Goal: Task Accomplishment & Management: Manage account settings

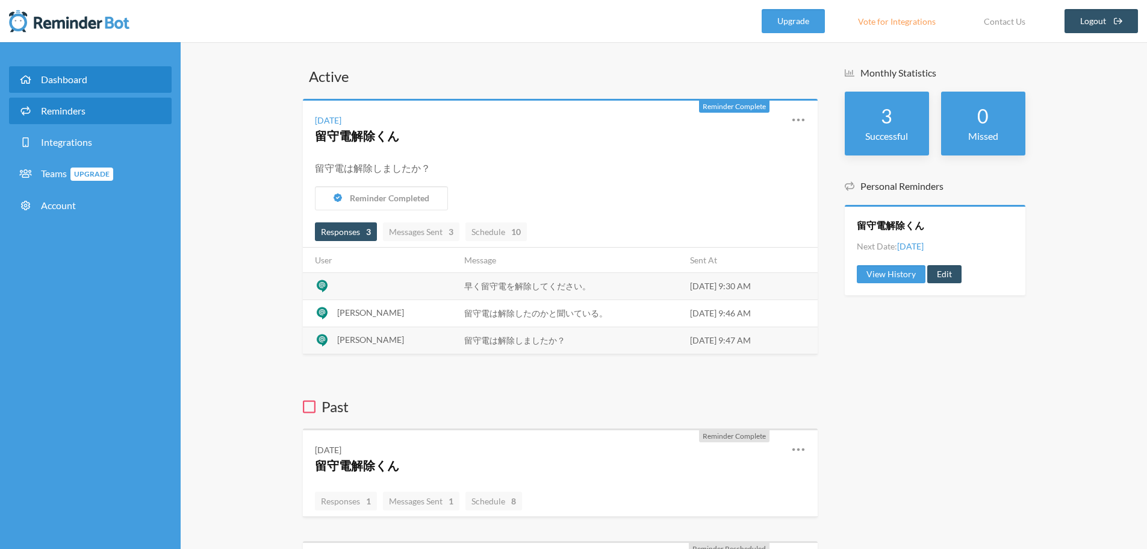
click at [96, 101] on link "Reminders" at bounding box center [90, 111] width 163 height 26
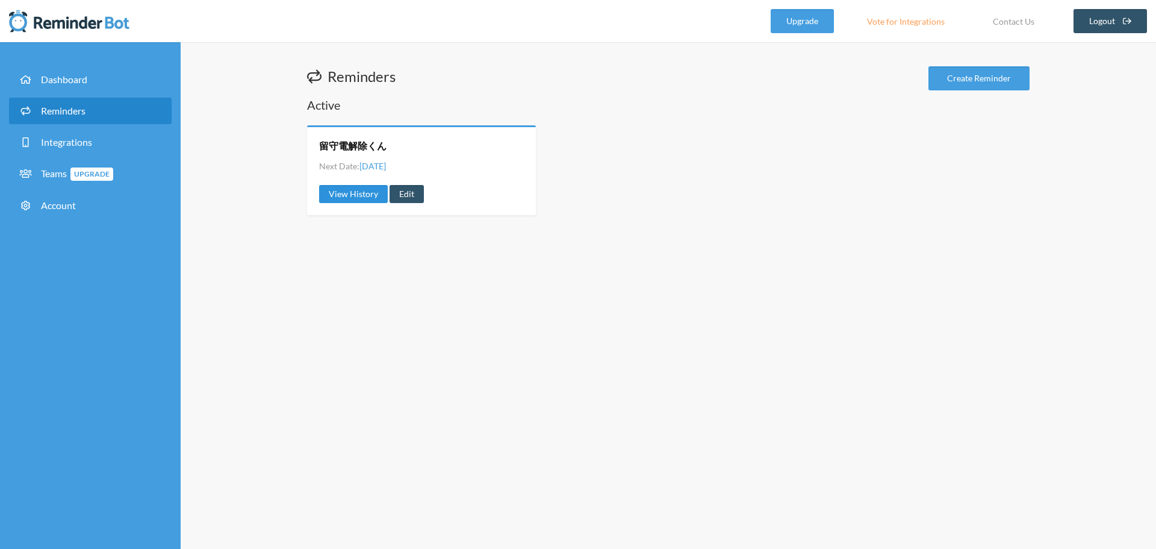
click at [338, 198] on link "View History" at bounding box center [353, 194] width 69 height 18
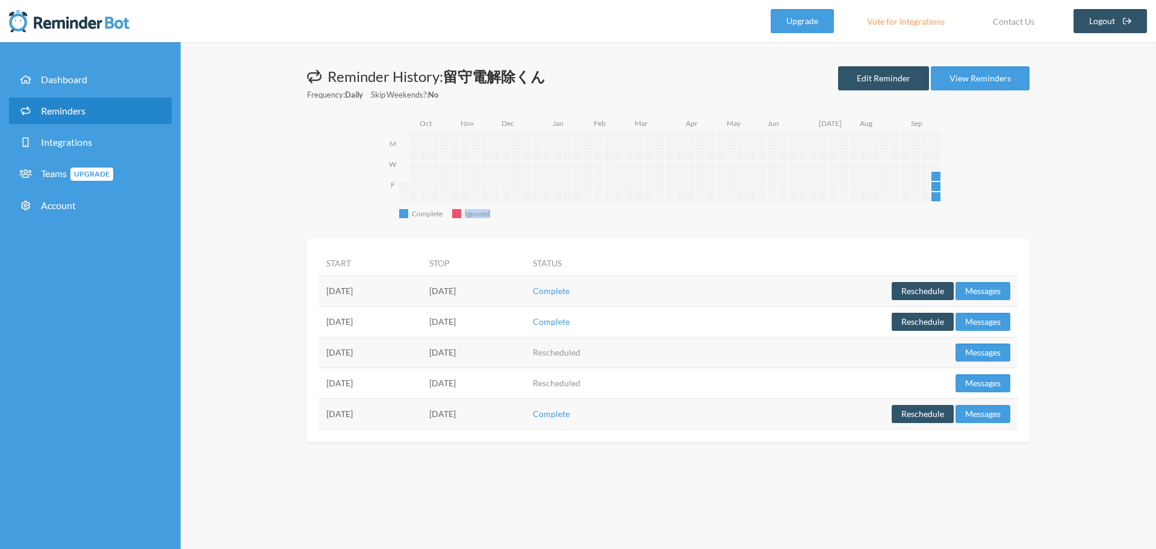
drag, startPoint x: 489, startPoint y: 211, endPoint x: 465, endPoint y: 209, distance: 24.2
click at [465, 209] on text "Ignored" at bounding box center [477, 213] width 25 height 9
click at [868, 79] on link "Edit Reminder" at bounding box center [883, 78] width 91 height 24
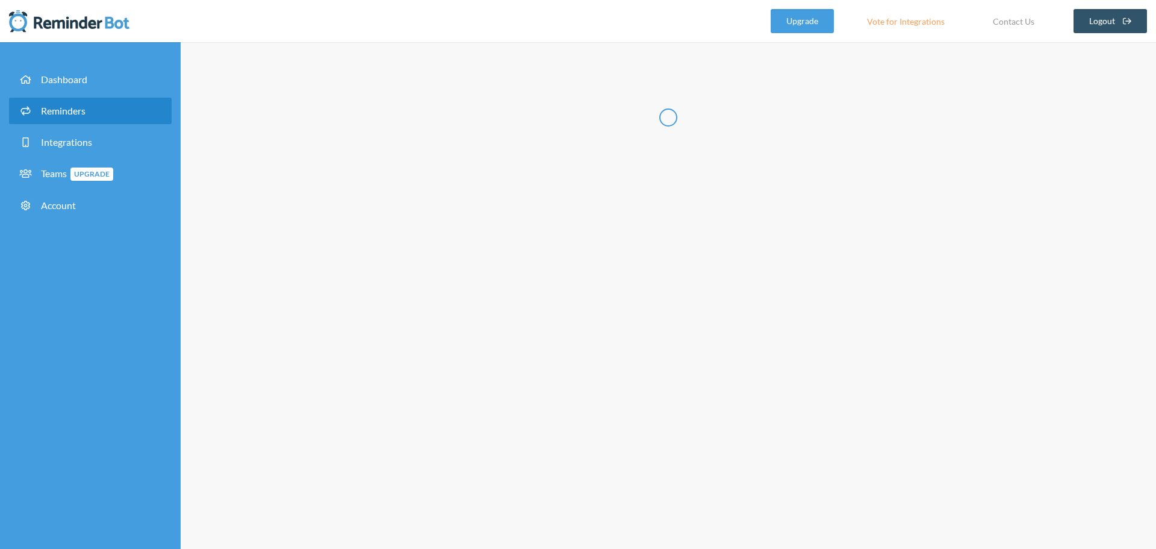
radio input "false"
radio input "true"
type input "留守電解除くん"
select select "09:00:00"
select select "spaces/AAQAdQxCQy8"
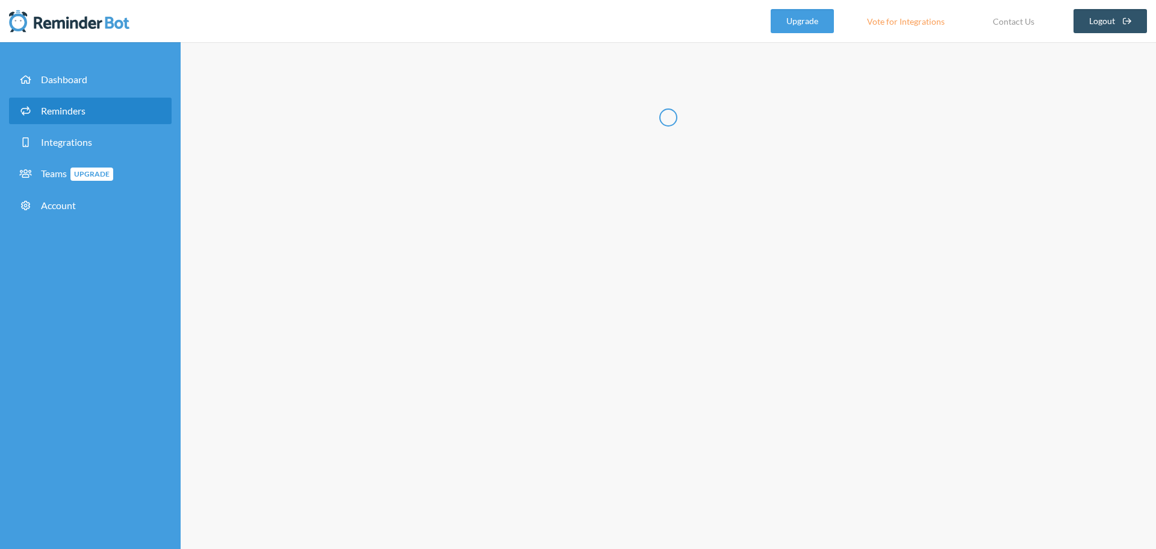
select select "09:15:00"
select select "spaces/AAQAdQxCQy8"
select select "09:30:00"
select select "spaces/AAQAdQxCQy8"
select select "09:45:00"
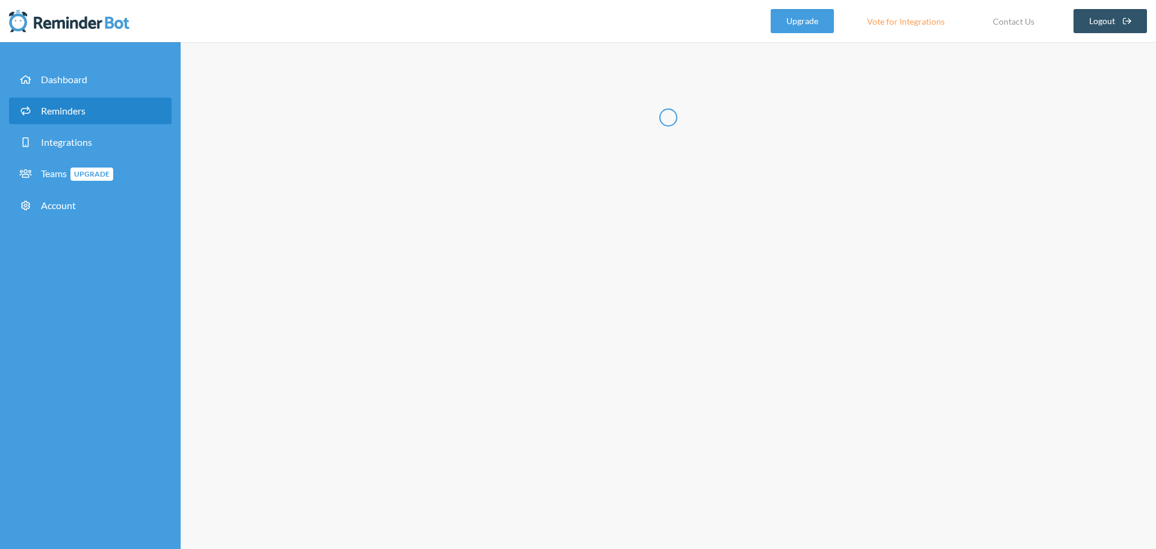
select select "spaces/AAQAdQxCQy8"
select select "10:00:00"
select select "spaces/AAQAdQxCQy8"
select select "10:15:00"
select select "spaces/AAQAdQxCQy8"
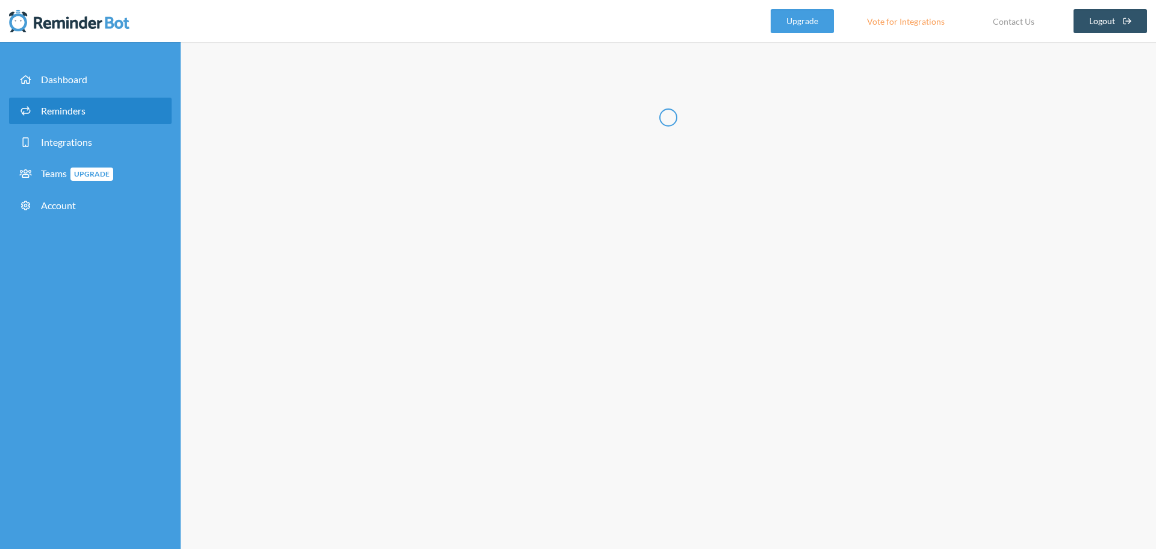
select select "10:30:00"
select select "spaces/AAQAdQxCQy8"
select select "10:45:00"
select select "spaces/AAQAdQxCQy8"
select select "11:00:00"
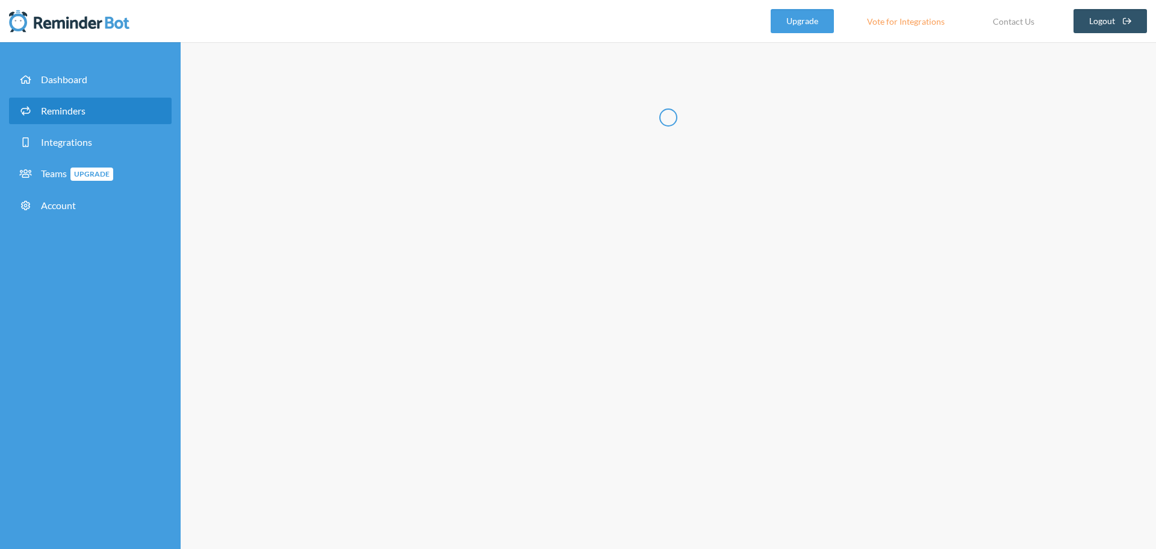
select select "spaces/AAQAdQxCQy8"
select select "11:15:00"
select select "spaces/AAQAdQxCQy8"
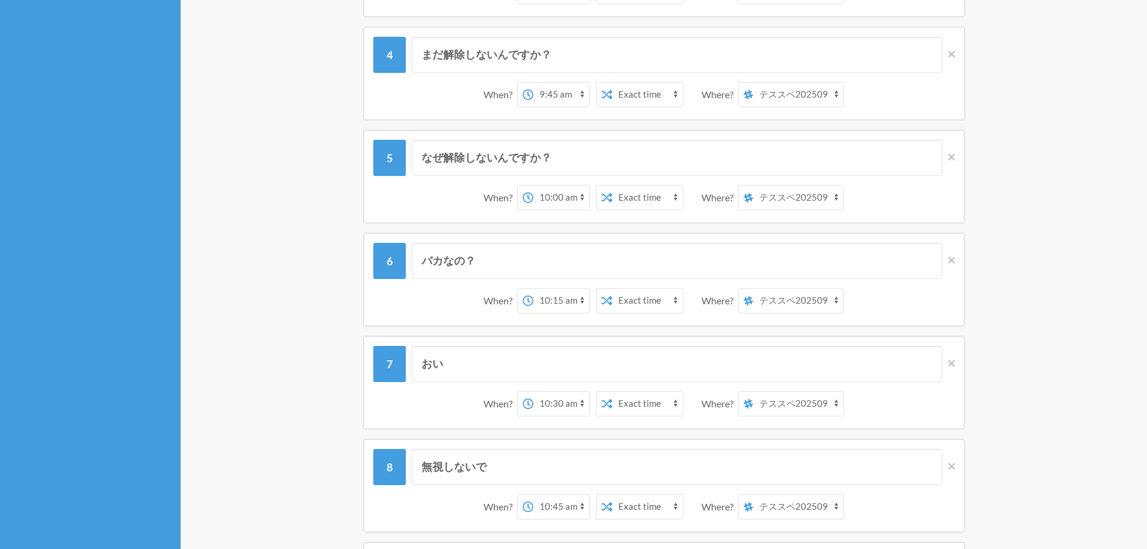
scroll to position [422, 0]
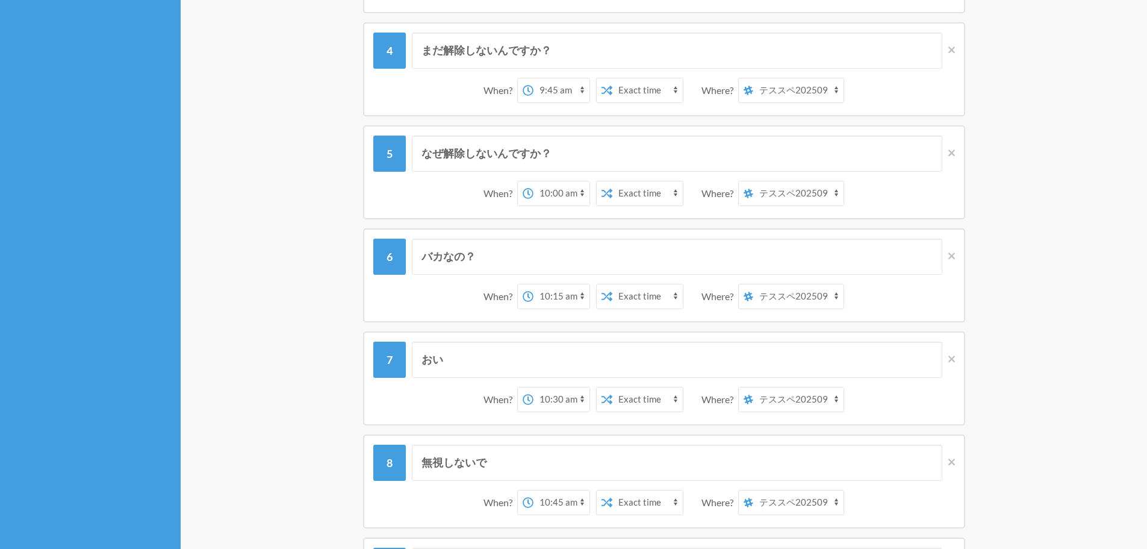
click at [543, 304] on select "12:00 am 12:15 am 12:30 am 12:45 am 1:00 am 1:15 am 1:30 am 1:45 am 2:00 am 2:1…" at bounding box center [562, 296] width 56 height 24
select select "11:00:00"
click at [534, 284] on select "12:00 am 12:15 am 12:30 am 12:45 am 1:00 am 1:15 am 1:30 am 1:45 am 2:00 am 2:1…" at bounding box center [562, 296] width 56 height 24
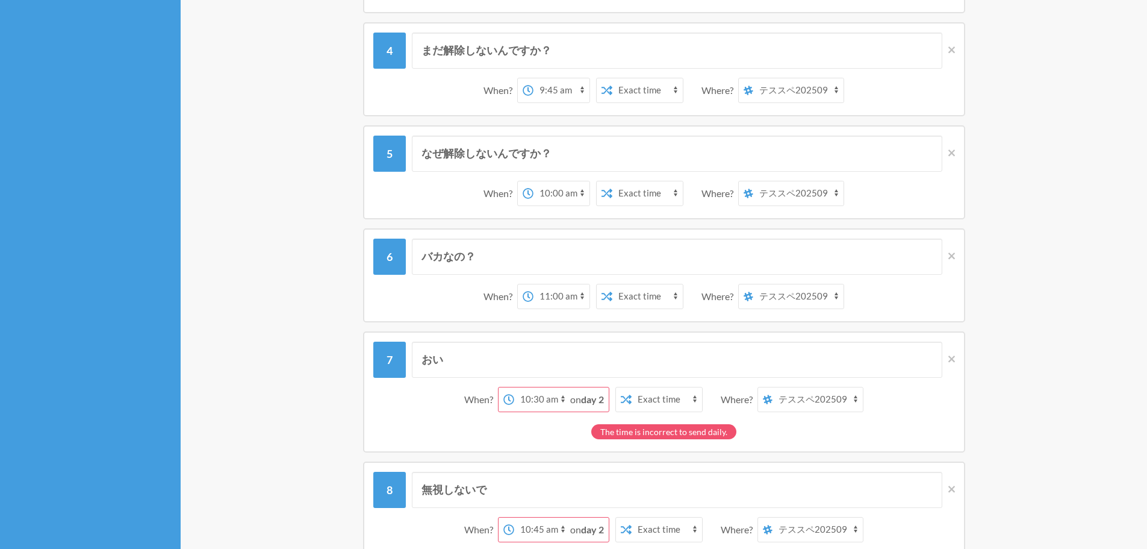
scroll to position [542, 0]
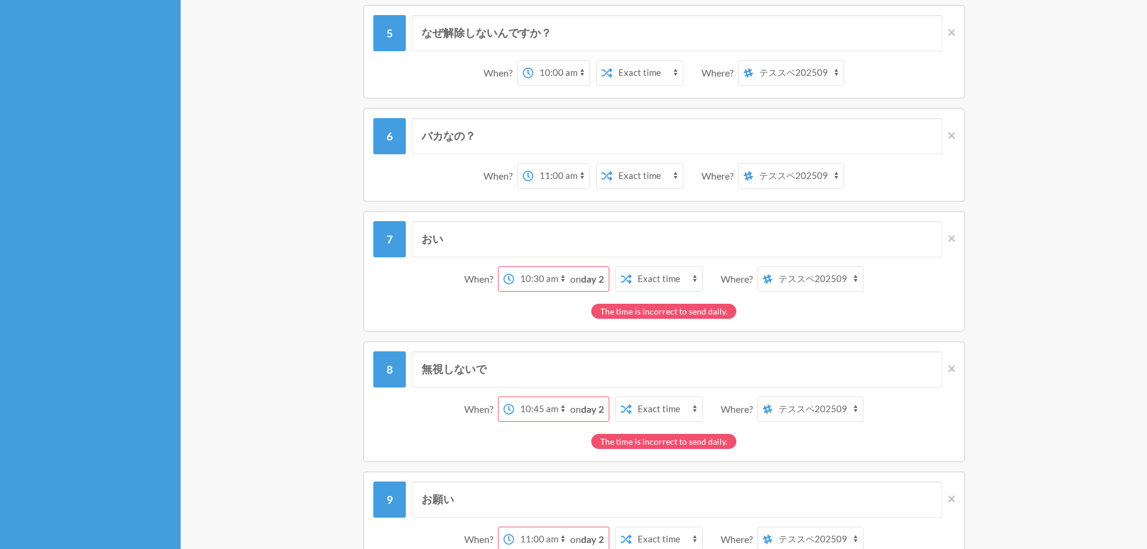
click at [543, 273] on select "12:00 am 12:15 am 12:30 am 12:45 am 1:00 am 1:15 am 1:30 am 1:45 am 2:00 am 2:1…" at bounding box center [542, 279] width 56 height 24
select select "12:00:00"
click at [533, 267] on select "12:00 am 12:15 am 12:30 am 12:45 am 1:00 am 1:15 am 1:30 am 1:45 am 2:00 am 2:1…" at bounding box center [542, 279] width 56 height 24
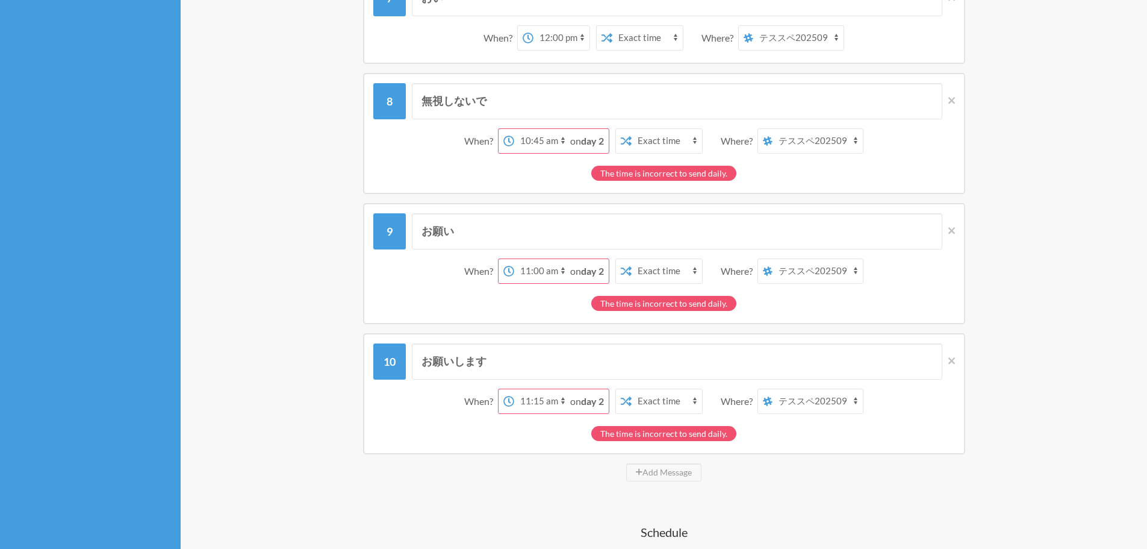
scroll to position [723, 0]
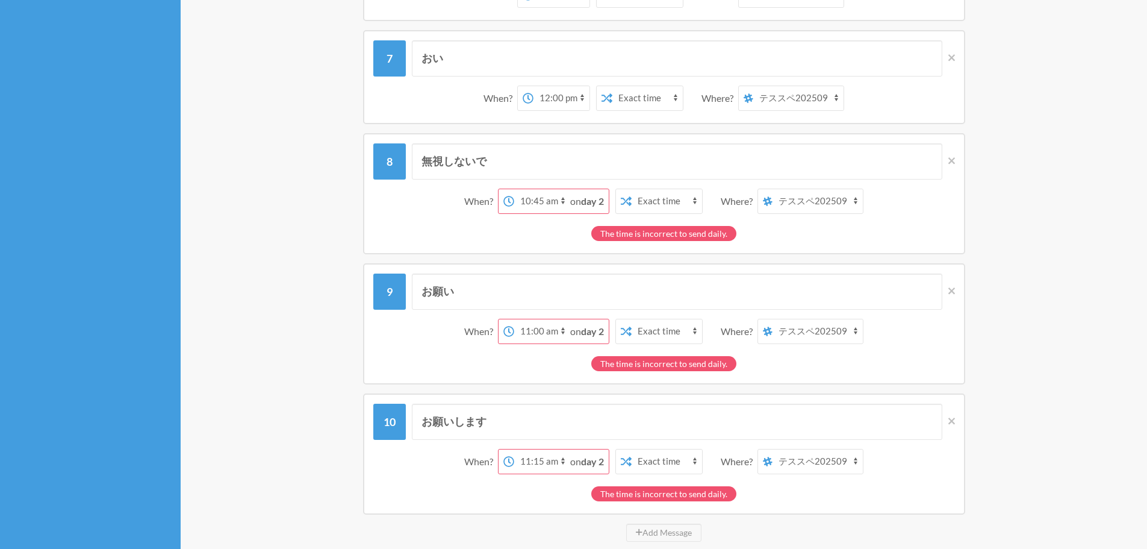
click at [557, 207] on select "12:00 am 12:15 am 12:30 am 12:45 am 1:00 am 1:15 am 1:30 am 1:45 am 2:00 am 2:1…" at bounding box center [542, 201] width 56 height 24
select select "13:00:00"
click at [533, 189] on select "12:00 am 12:15 am 12:30 am 12:45 am 1:00 am 1:15 am 1:30 am 1:45 am 2:00 am 2:1…" at bounding box center [542, 201] width 56 height 24
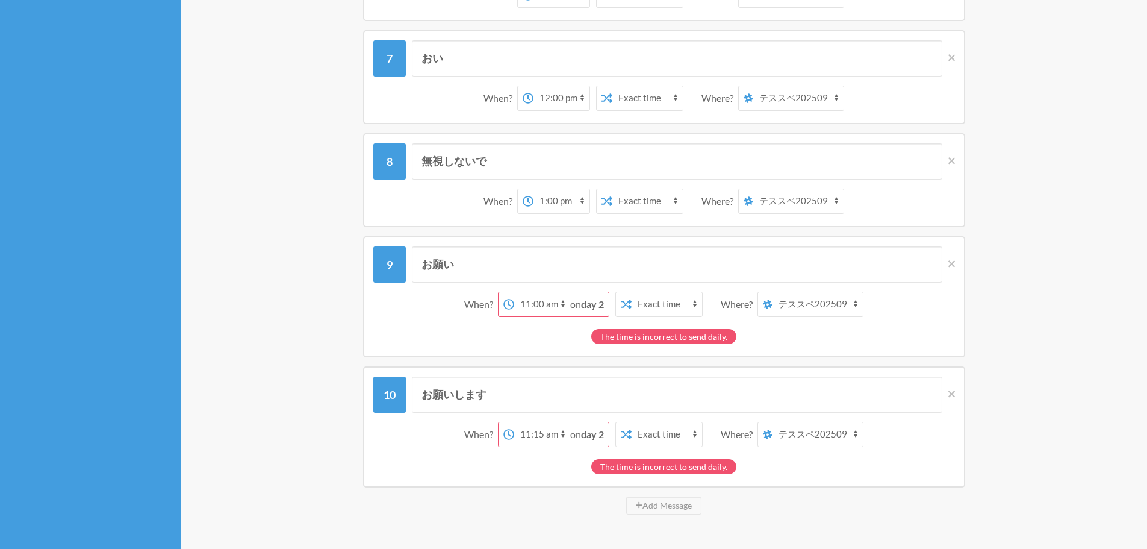
click at [538, 305] on select "12:00 am 12:15 am 12:30 am 12:45 am 1:00 am 1:15 am 1:30 am 1:45 am 2:00 am 2:1…" at bounding box center [542, 304] width 56 height 24
select select "14:00:00"
click at [533, 292] on select "12:00 am 12:15 am 12:30 am 12:45 am 1:00 am 1:15 am 1:30 am 1:45 am 2:00 am 2:1…" at bounding box center [542, 304] width 56 height 24
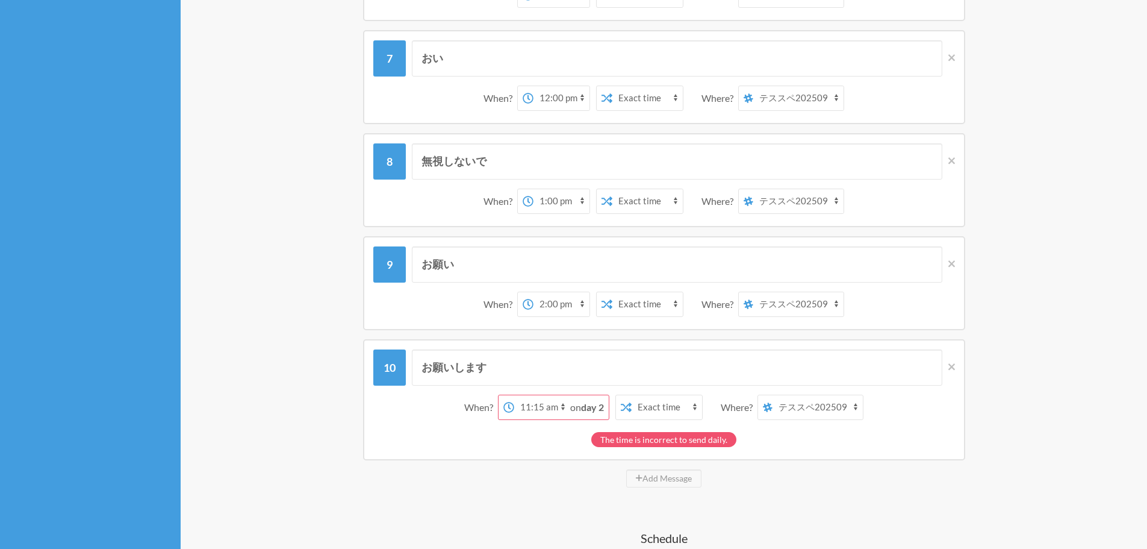
click at [543, 403] on select "12:00 am 12:15 am 12:30 am 12:45 am 1:00 am 1:15 am 1:30 am 1:45 am 2:00 am 2:1…" at bounding box center [542, 407] width 56 height 24
click at [533, 395] on select "12:00 am 12:15 am 12:30 am 12:45 am 1:00 am 1:15 am 1:30 am 1:45 am 2:00 am 2:1…" at bounding box center [542, 407] width 56 height 24
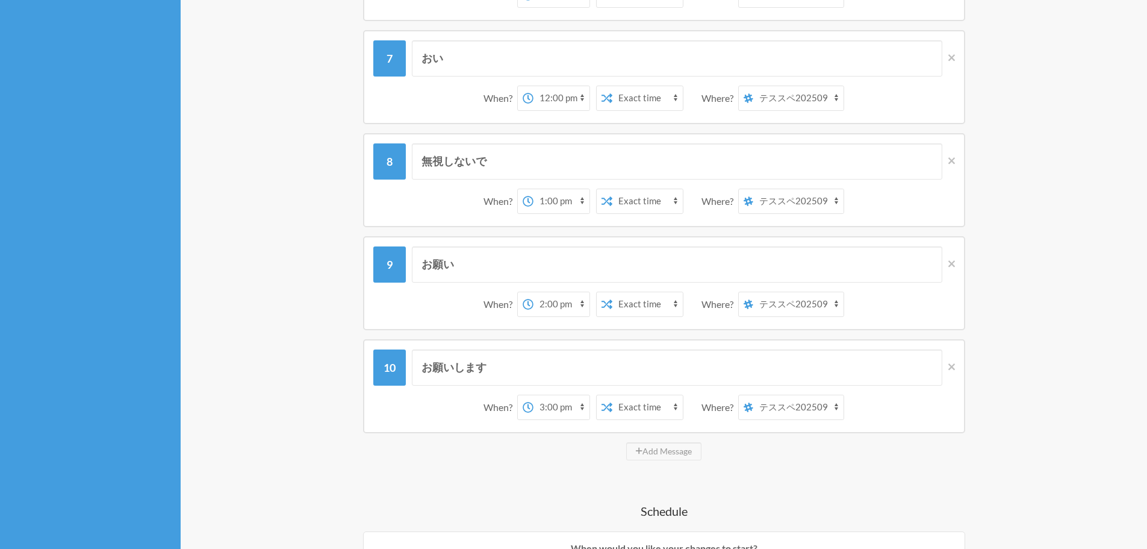
click at [273, 323] on div "Edit Reminder: 留守電解除くん View History Messages are not sending from this deactiva…" at bounding box center [664, 270] width 967 height 1903
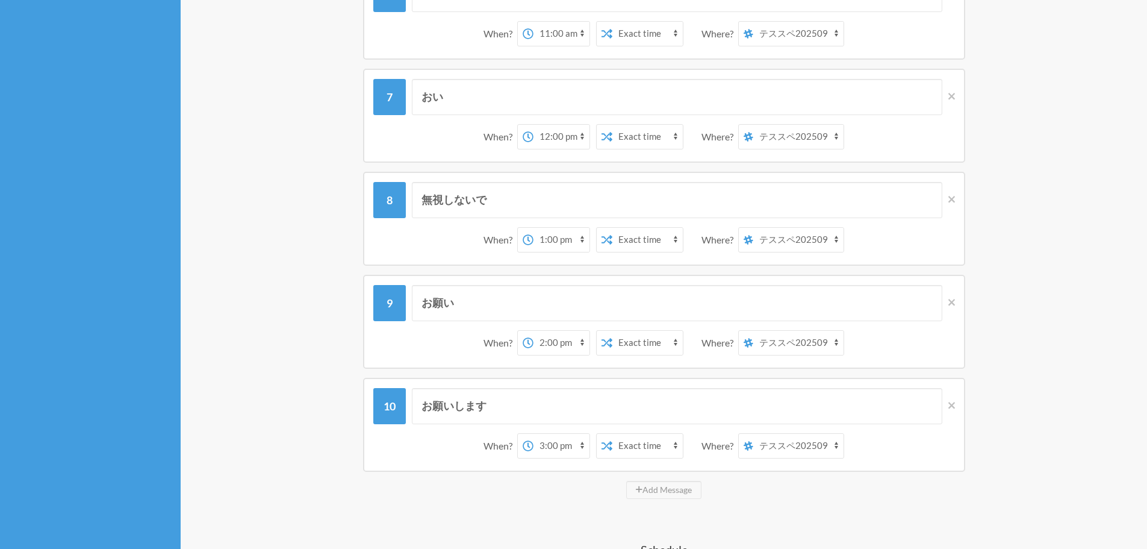
scroll to position [662, 0]
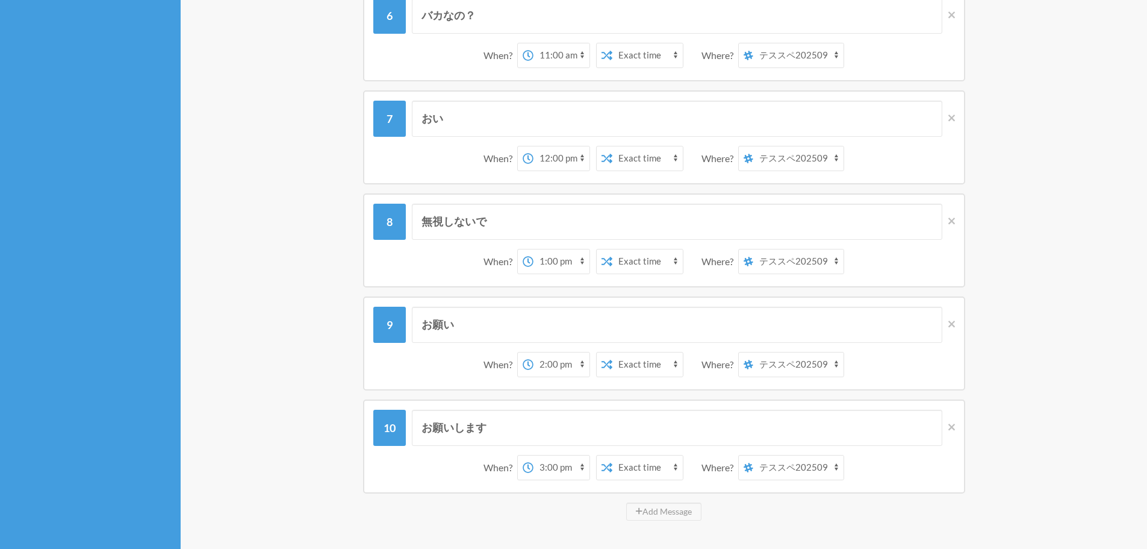
click at [558, 468] on select "12:00 am 12:15 am 12:30 am 12:45 am 1:00 am 1:15 am 1:30 am 1:45 am 2:00 am 2:1…" at bounding box center [562, 467] width 56 height 24
select select "18:30:00"
click at [534, 455] on select "12:00 am 12:15 am 12:30 am 12:45 am 1:00 am 1:15 am 1:30 am 1:45 am 2:00 am 2:1…" at bounding box center [562, 467] width 56 height 24
drag, startPoint x: 510, startPoint y: 428, endPoint x: 354, endPoint y: 421, distance: 156.7
click at [382, 421] on div "お願いします" at bounding box center [664, 428] width 582 height 36
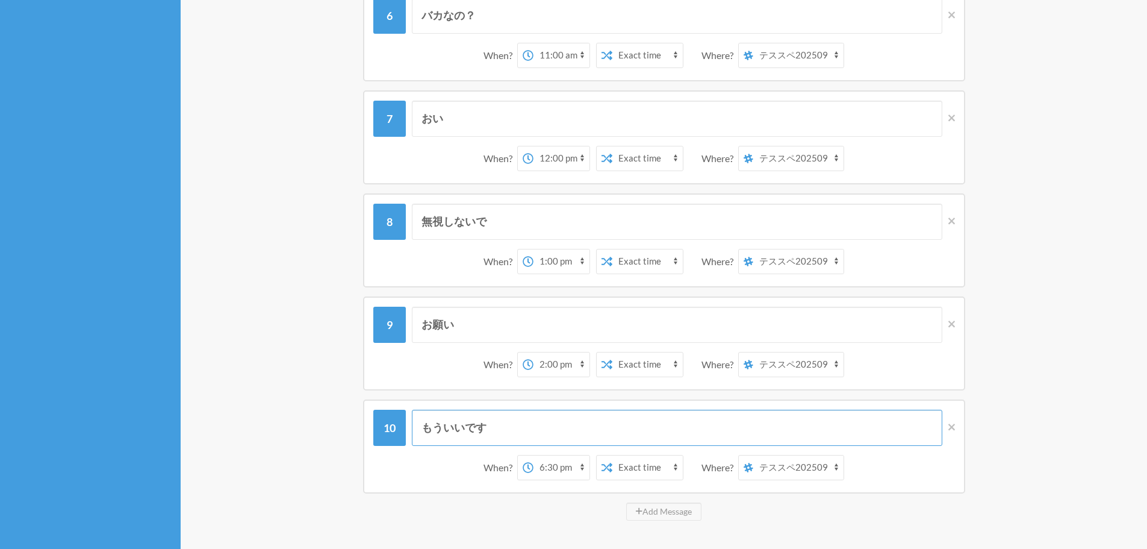
type input "もういいです"
click at [284, 438] on div "Edit Reminder: 留守電解除くん View History Messages are not sending from this deactiva…" at bounding box center [664, 331] width 771 height 1855
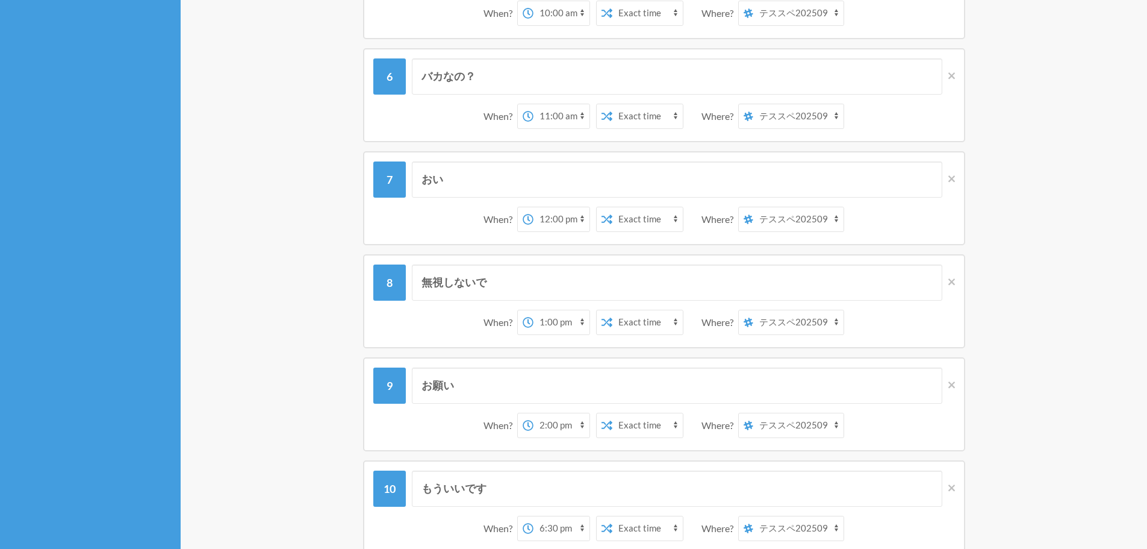
scroll to position [602, 0]
click at [558, 128] on div "When? 12:00 am 12:15 am 12:30 am 12:45 am 1:00 am 1:15 am 1:30 am 1:45 am 2:00 …" at bounding box center [664, 115] width 582 height 37
click at [558, 125] on select "12:00 am 12:15 am 12:30 am 12:45 am 1:00 am 1:15 am 1:30 am 1:45 am 2:00 am 2:1…" at bounding box center [562, 116] width 56 height 24
select select "12:00:00"
click at [534, 104] on select "12:00 am 12:15 am 12:30 am 12:45 am 1:00 am 1:15 am 1:30 am 1:45 am 2:00 am 2:1…" at bounding box center [562, 116] width 56 height 24
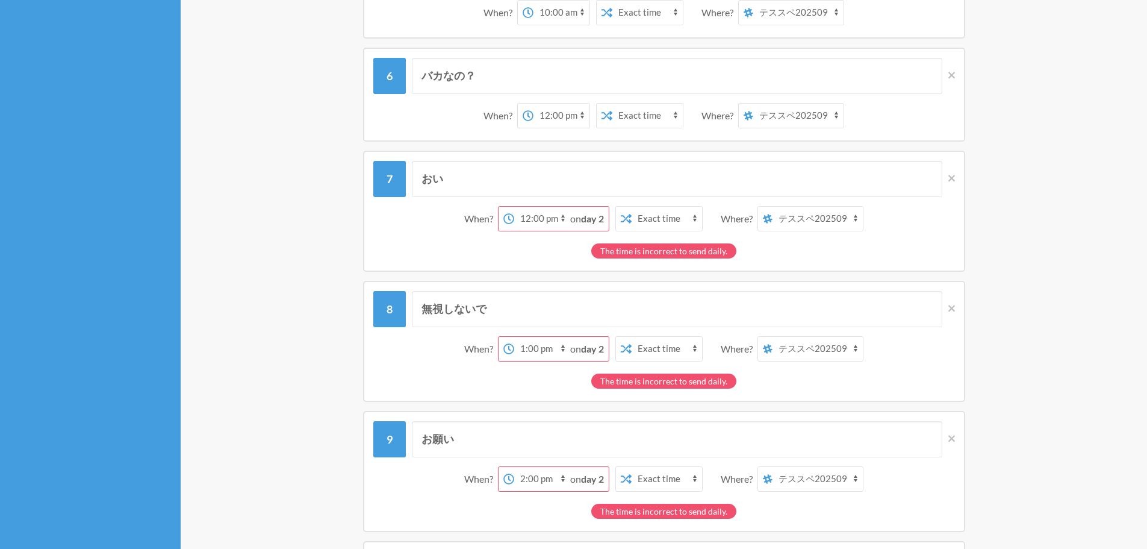
click at [538, 214] on select "12:00 am 12:15 am 12:30 am 12:45 am 1:00 am 1:15 am 1:30 am 1:45 am 2:00 am 2:1…" at bounding box center [542, 219] width 56 height 24
select select "14:00:00"
click at [533, 207] on select "12:00 am 12:15 am 12:30 am 12:45 am 1:00 am 1:15 am 1:30 am 1:45 am 2:00 am 2:1…" at bounding box center [542, 219] width 56 height 24
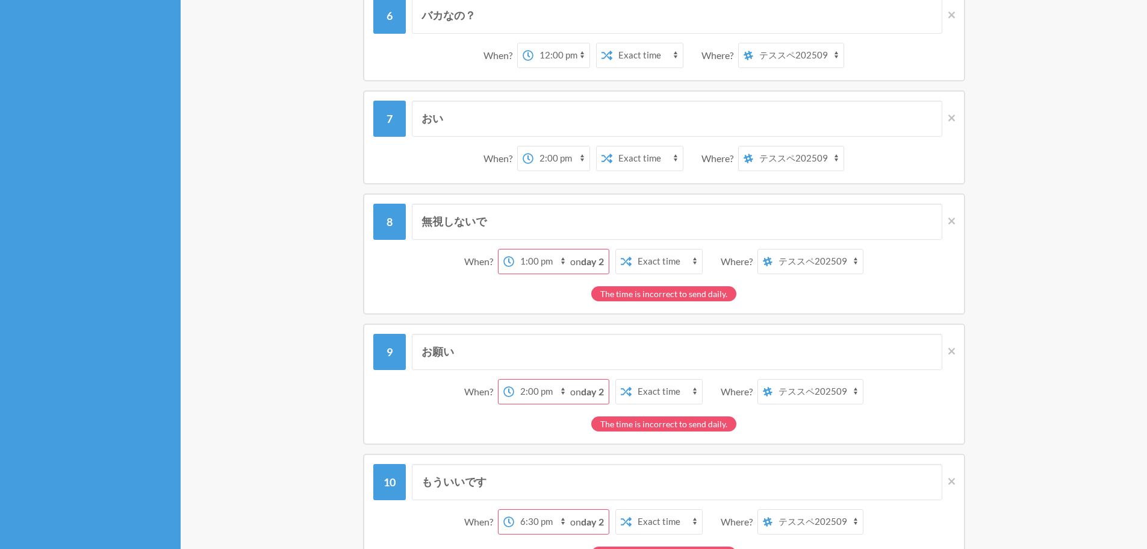
scroll to position [723, 0]
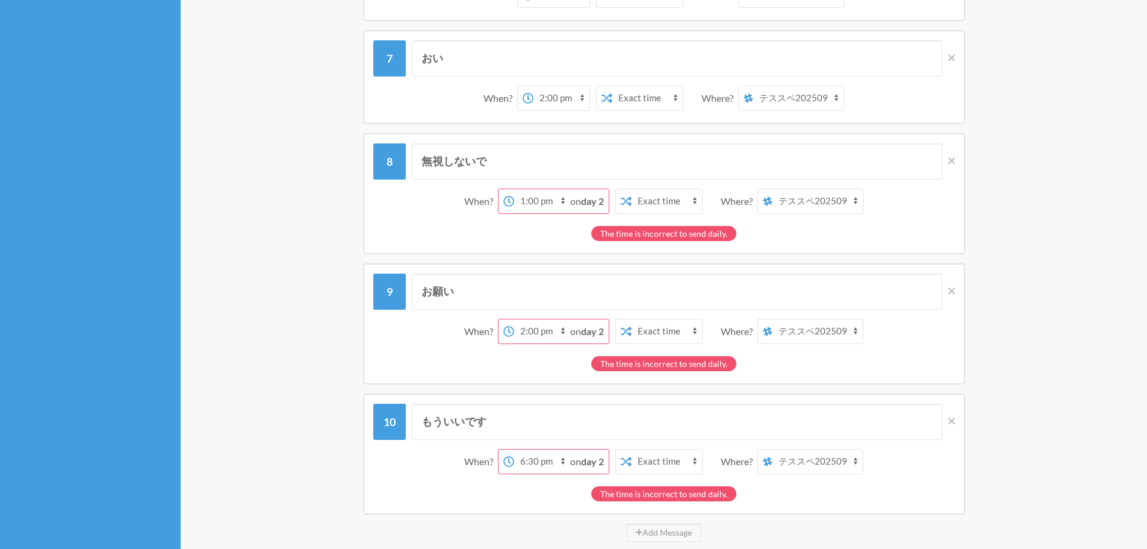
click at [530, 338] on select "12:00 am 12:15 am 12:30 am 12:45 am 1:00 am 1:15 am 1:30 am 1:45 am 2:00 am 2:1…" at bounding box center [542, 331] width 56 height 24
select select "16:30:00"
click at [514, 319] on select "12:00 am 12:15 am 12:30 am 12:45 am 1:00 am 1:15 am 1:30 am 1:45 am 2:00 am 2:1…" at bounding box center [542, 331] width 56 height 24
click at [306, 310] on div "お願い When? 12:00 am 12:15 am 12:30 am 12:45 am 1:00 am 1:15 am 1:30 am 1:45 am 2…" at bounding box center [664, 323] width 723 height 121
click at [543, 204] on select "12:00 am 12:15 am 12:30 am 12:45 am 1:00 am 1:15 am 1:30 am 1:45 am 2:00 am 2:1…" at bounding box center [542, 201] width 56 height 24
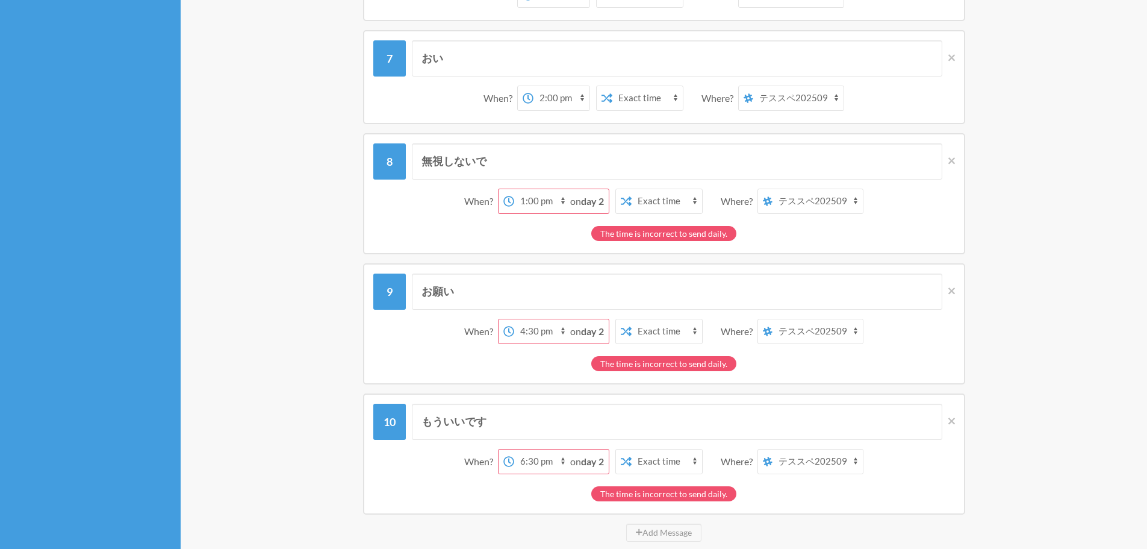
select select "14:30:00"
click at [533, 189] on select "12:00 am 12:15 am 12:30 am 12:45 am 1:00 am 1:15 am 1:30 am 1:45 am 2:00 am 2:1…" at bounding box center [542, 201] width 56 height 24
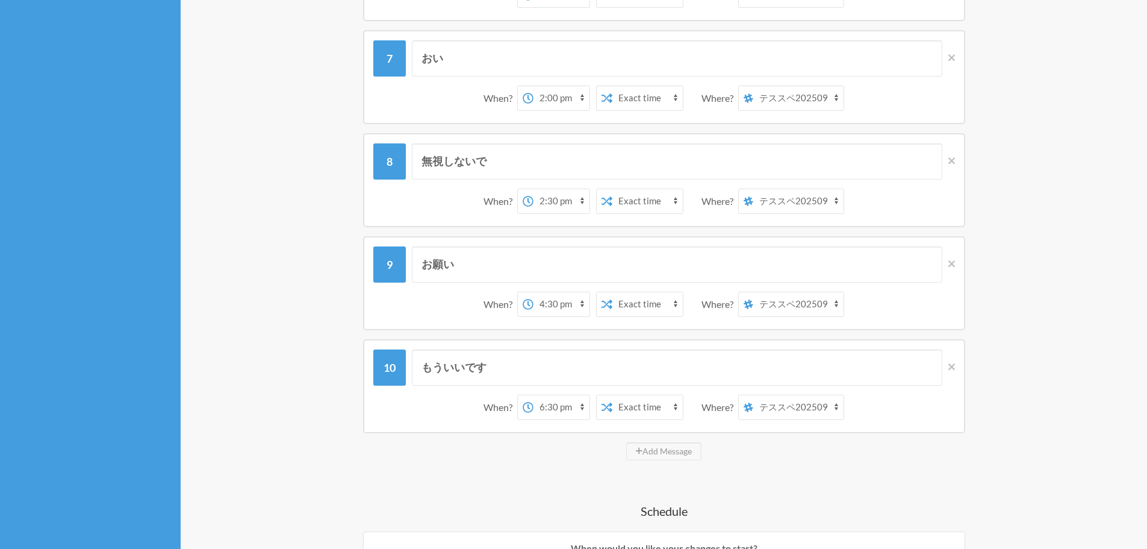
click at [301, 321] on div "Edit Reminder: 留守電解除くん View History Messages are not sending from this deactiva…" at bounding box center [664, 271] width 771 height 1855
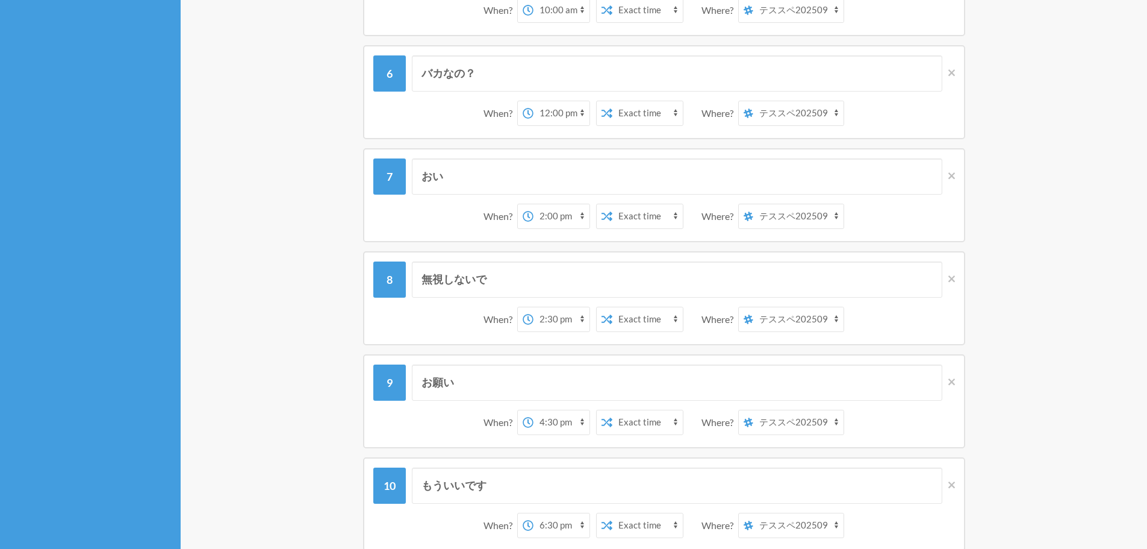
scroll to position [602, 0]
click at [558, 220] on select "12:00 am 12:15 am 12:30 am 12:45 am 1:00 am 1:15 am 1:30 am 1:45 am 2:00 am 2:1…" at bounding box center [562, 219] width 56 height 24
select select "13:00:00"
click at [534, 207] on select "12:00 am 12:15 am 12:30 am 12:45 am 1:00 am 1:15 am 1:30 am 1:45 am 2:00 am 2:1…" at bounding box center [562, 219] width 56 height 24
click at [1033, 431] on div "Edit Reminder: 留守電解除くん View History Messages are not sending from this deactiva…" at bounding box center [664, 391] width 771 height 1855
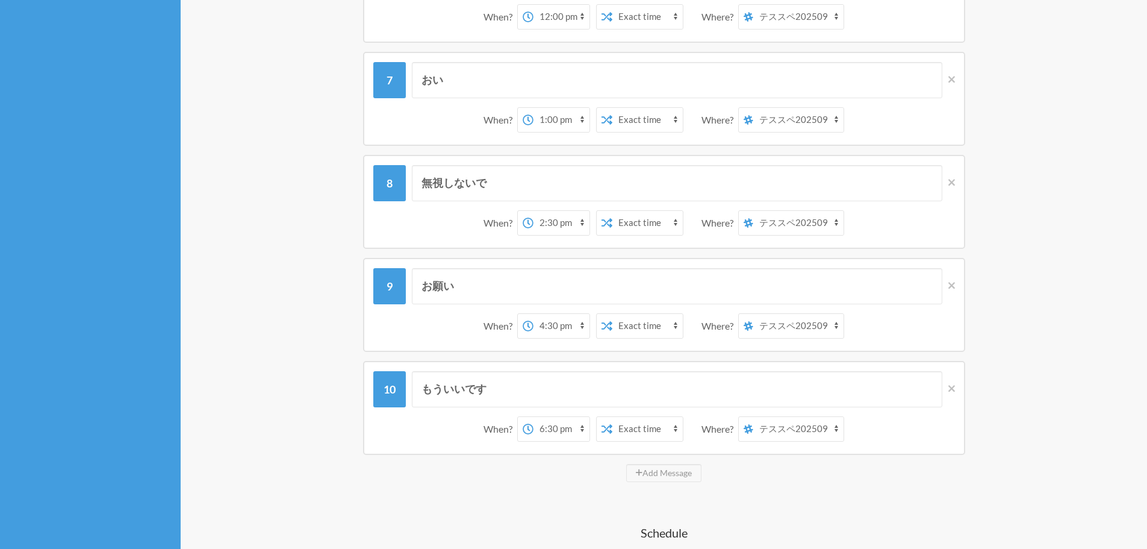
scroll to position [723, 0]
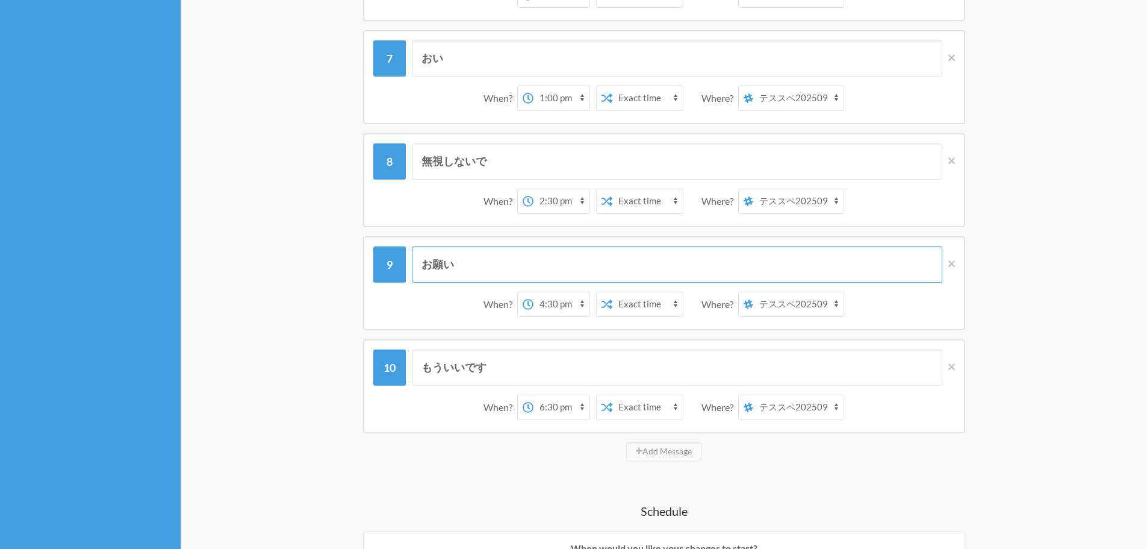
click at [723, 276] on input "お願い" at bounding box center [677, 264] width 531 height 36
type input "お願いします"
click at [1026, 321] on div "Edit Reminder: 留守電解除くん View History Messages are not sending from this deactiva…" at bounding box center [664, 271] width 771 height 1855
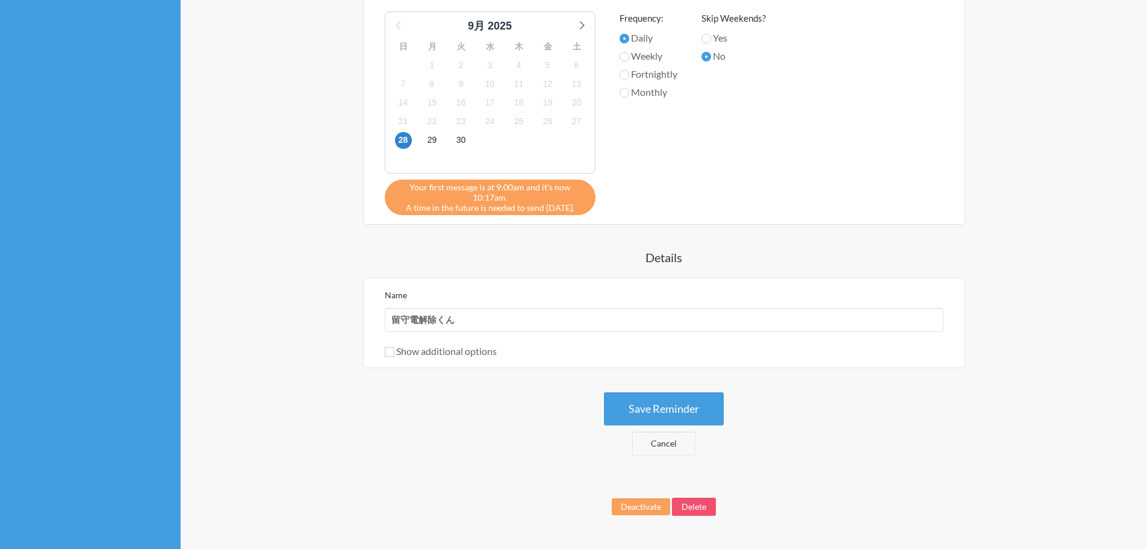
scroll to position [1385, 0]
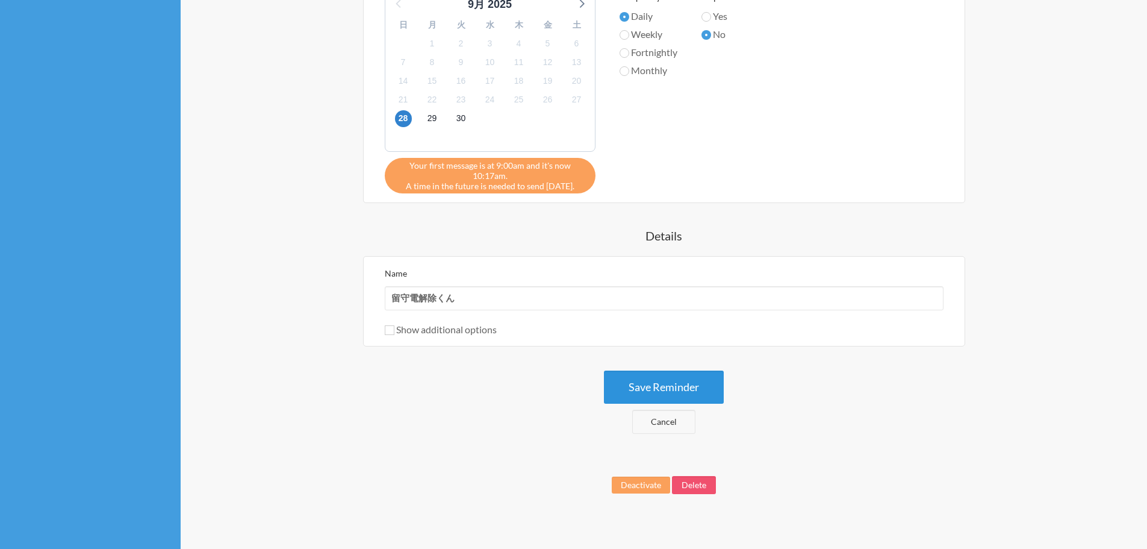
click at [695, 389] on button "Save Reminder" at bounding box center [664, 386] width 120 height 33
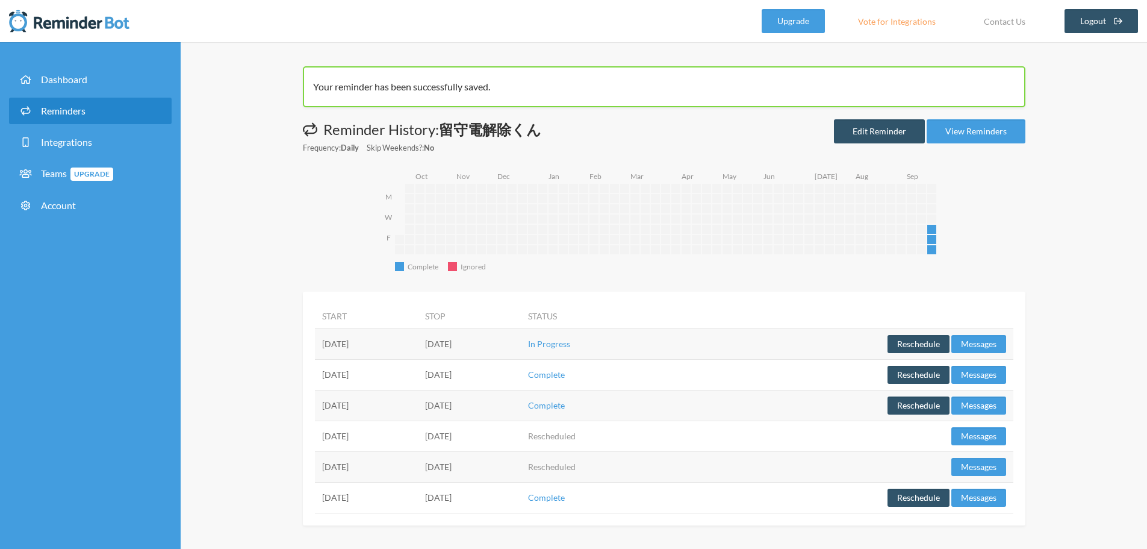
scroll to position [1, 0]
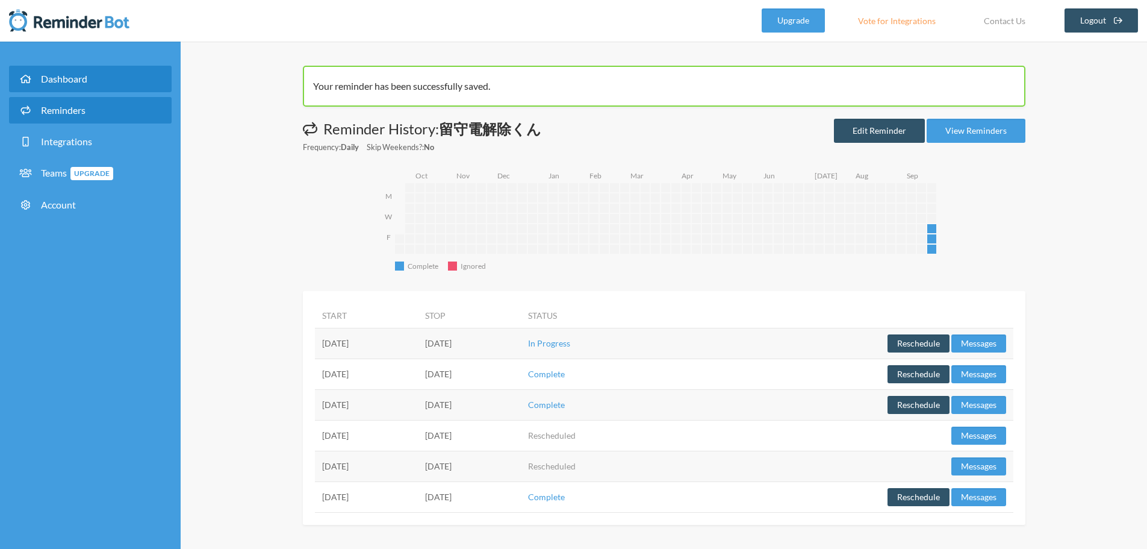
click at [120, 87] on link "Dashboard" at bounding box center [90, 79] width 163 height 26
